Goal: Transaction & Acquisition: Download file/media

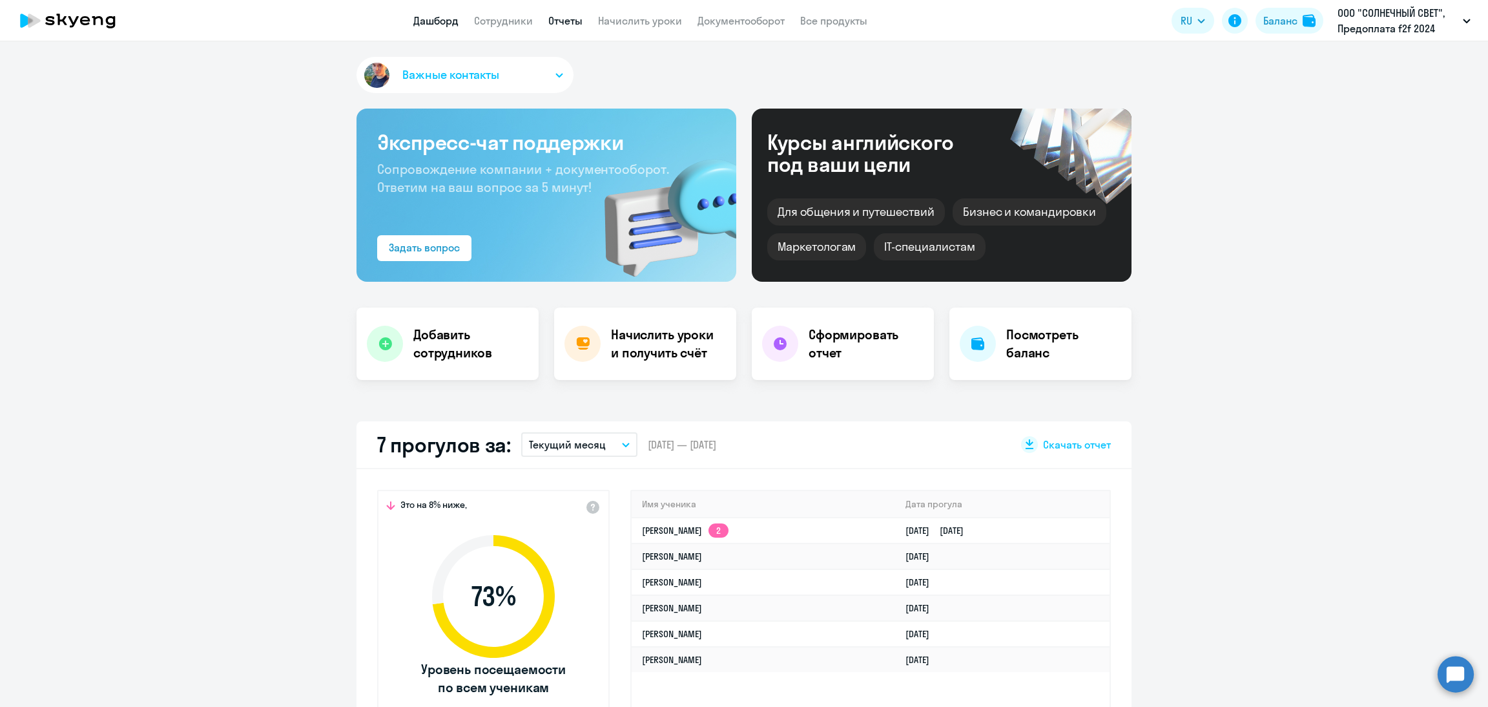
click at [556, 26] on link "Отчеты" at bounding box center [565, 20] width 34 height 13
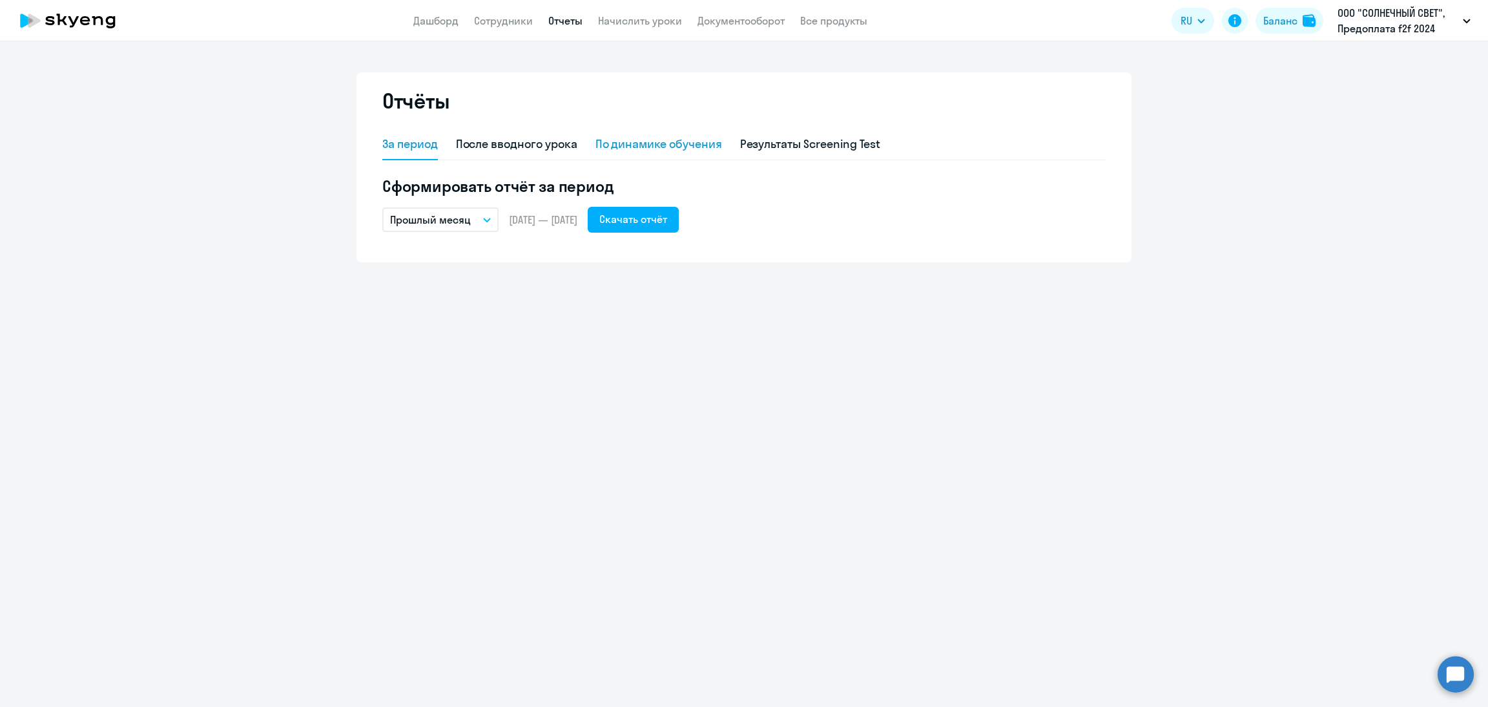
click at [677, 144] on div "По динамике обучения" at bounding box center [659, 144] width 127 height 17
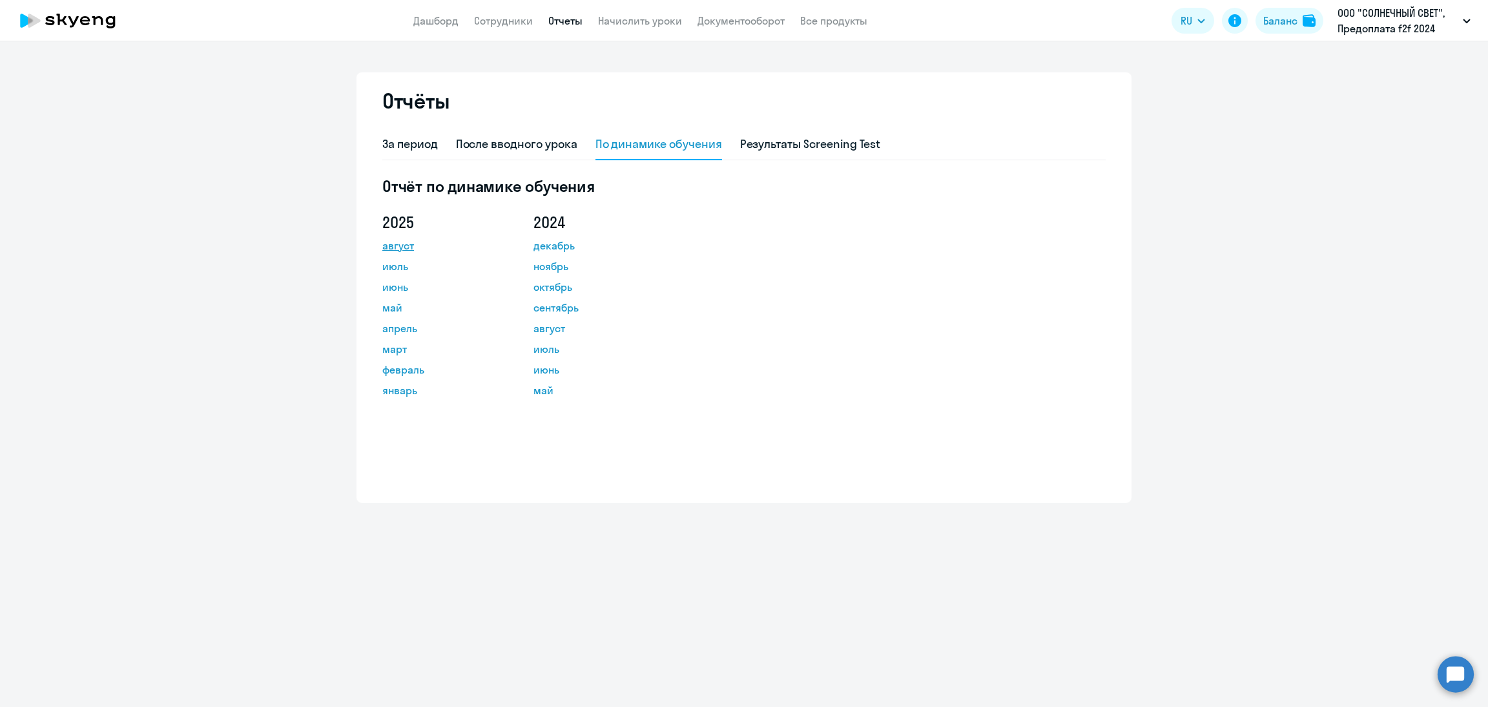
click at [400, 250] on link "август" at bounding box center [440, 246] width 116 height 16
click at [406, 249] on link "август" at bounding box center [440, 246] width 116 height 16
click at [389, 265] on link "июль" at bounding box center [440, 266] width 116 height 16
